Goal: Navigation & Orientation: Find specific page/section

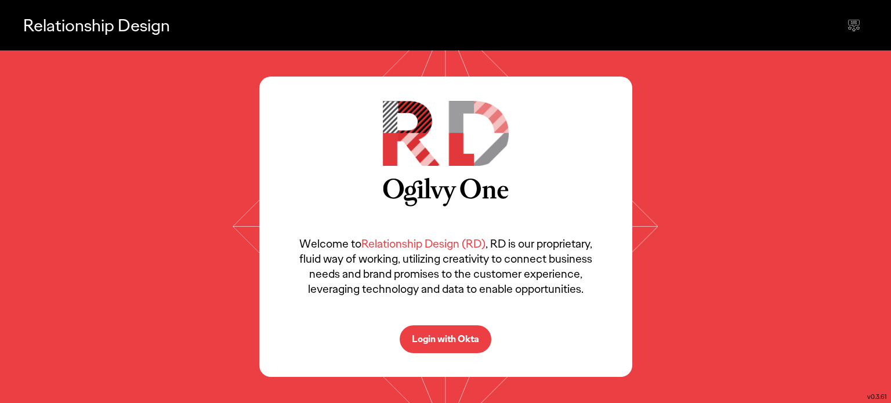
click at [452, 341] on p "Login with Okta" at bounding box center [445, 339] width 67 height 9
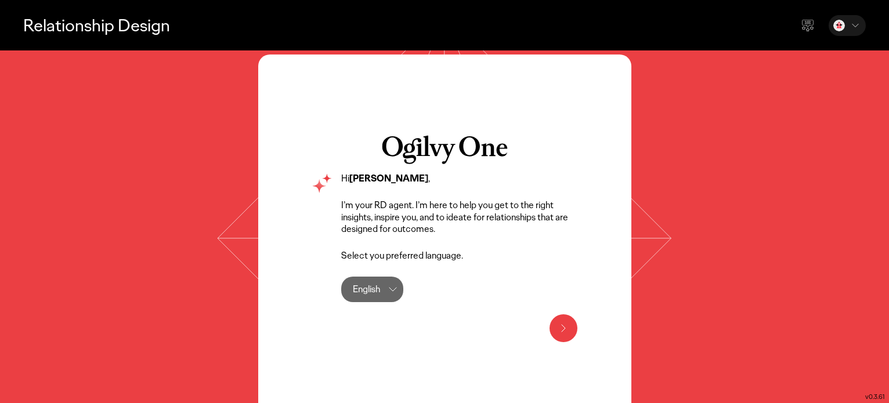
click at [393, 292] on icon at bounding box center [393, 290] width 14 height 14
click at [565, 324] on icon at bounding box center [564, 329] width 14 height 14
